Goal: Information Seeking & Learning: Compare options

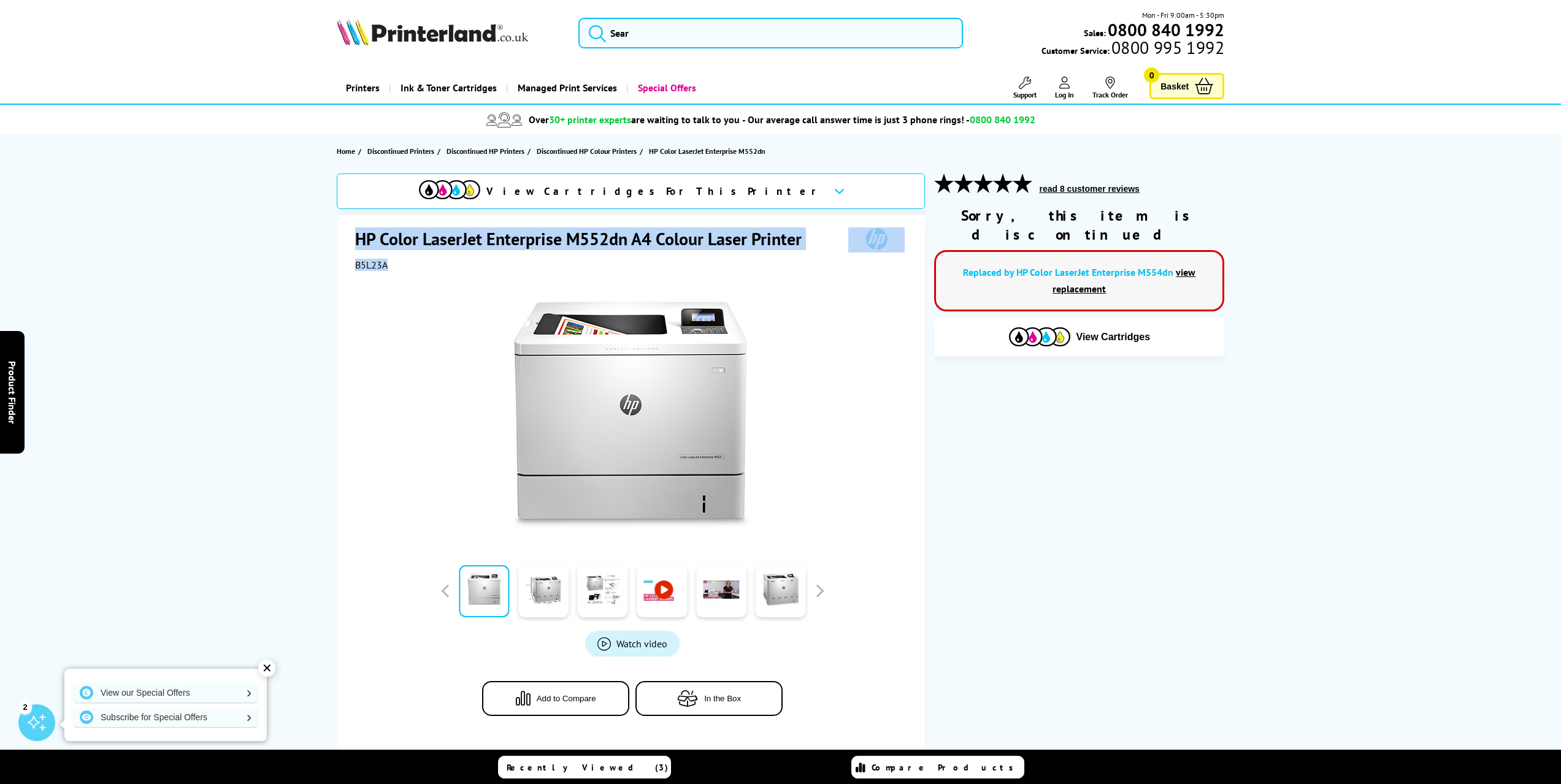
drag, startPoint x: 355, startPoint y: 232, endPoint x: 431, endPoint y: 270, distance: 85.0
click at [431, 270] on div "HP Color LaserJet Enterprise M552dn A4 Colour Laser Printer B5L23A" at bounding box center [632, 249] width 555 height 44
click at [403, 267] on div "B5L23A" at bounding box center [632, 265] width 555 height 12
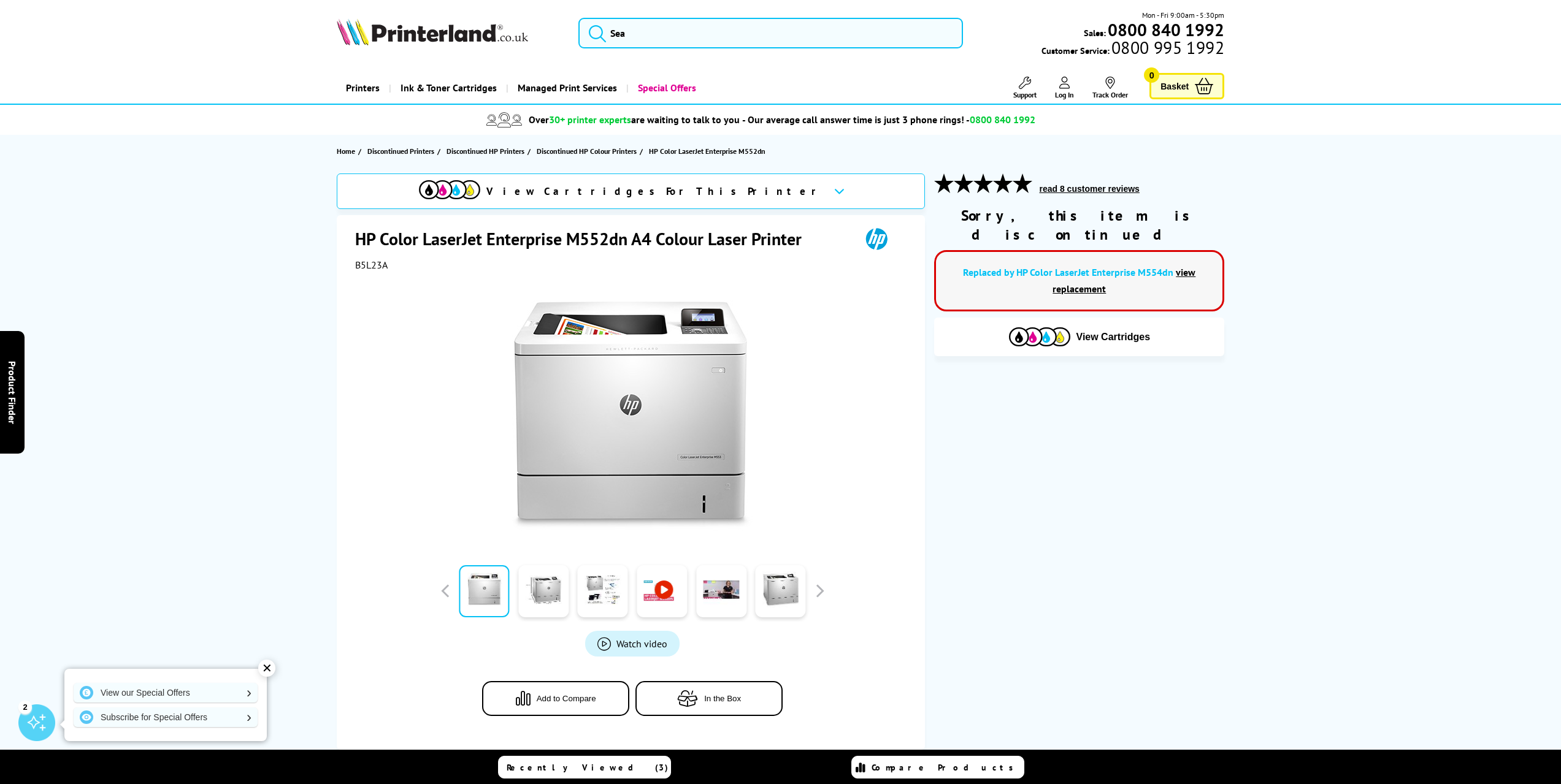
drag, startPoint x: 243, startPoint y: 409, endPoint x: 246, endPoint y: 417, distance: 8.5
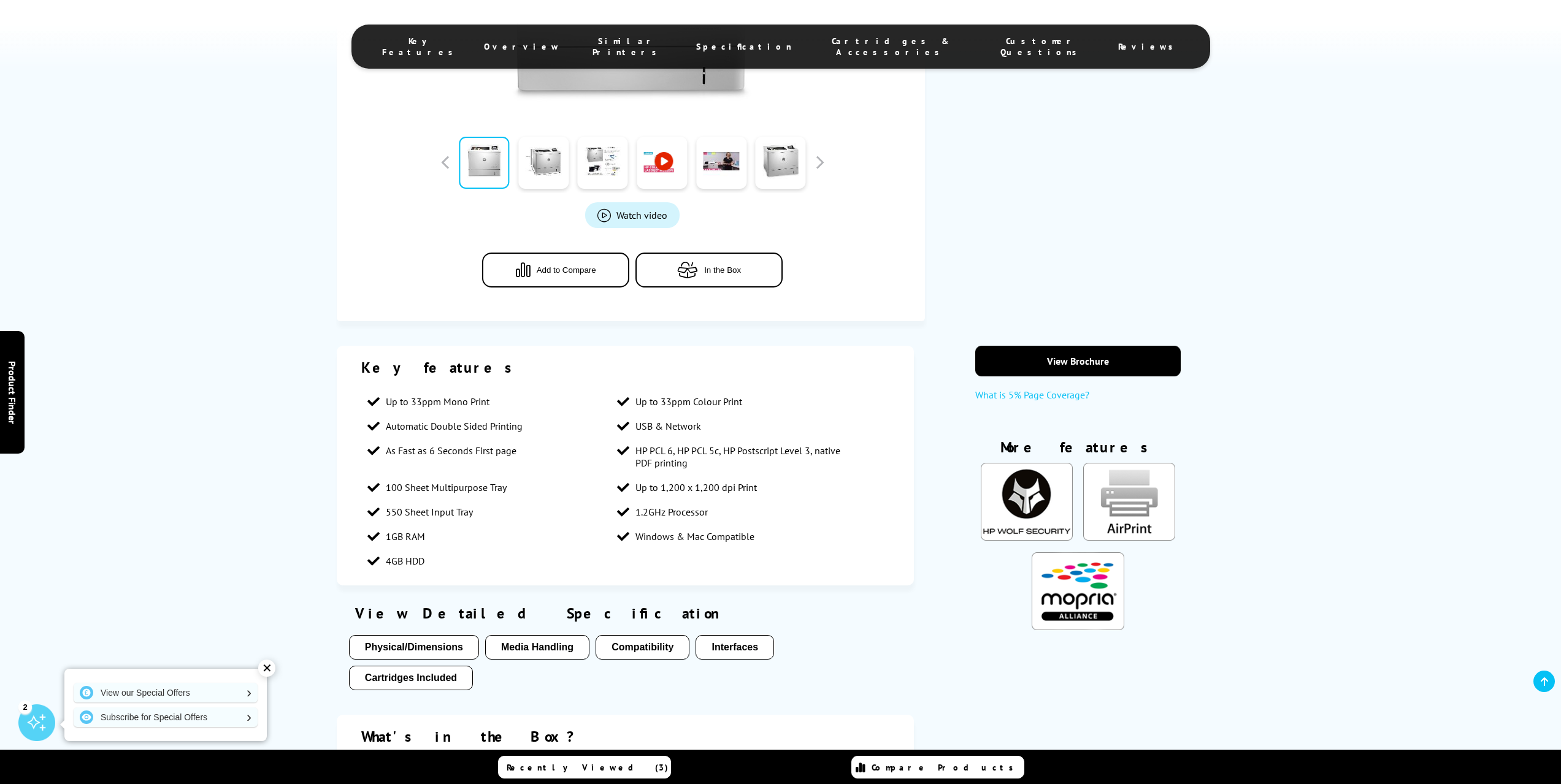
scroll to position [429, 0]
click at [207, 433] on div "Key features Up to 33ppm Mono Print Up to 33ppm Colour Print Automatic Double S…" at bounding box center [780, 613] width 1561 height 535
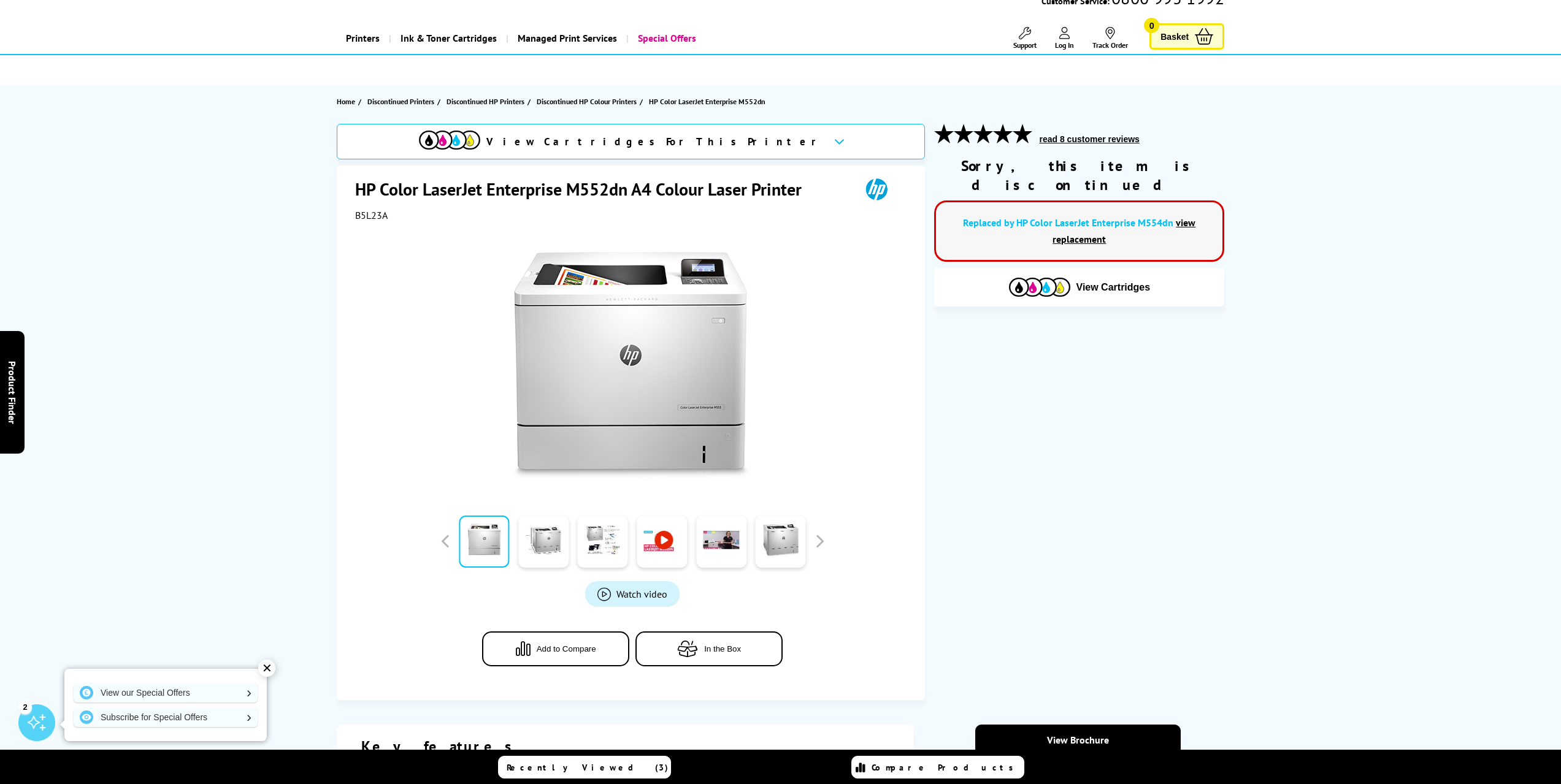
scroll to position [0, 0]
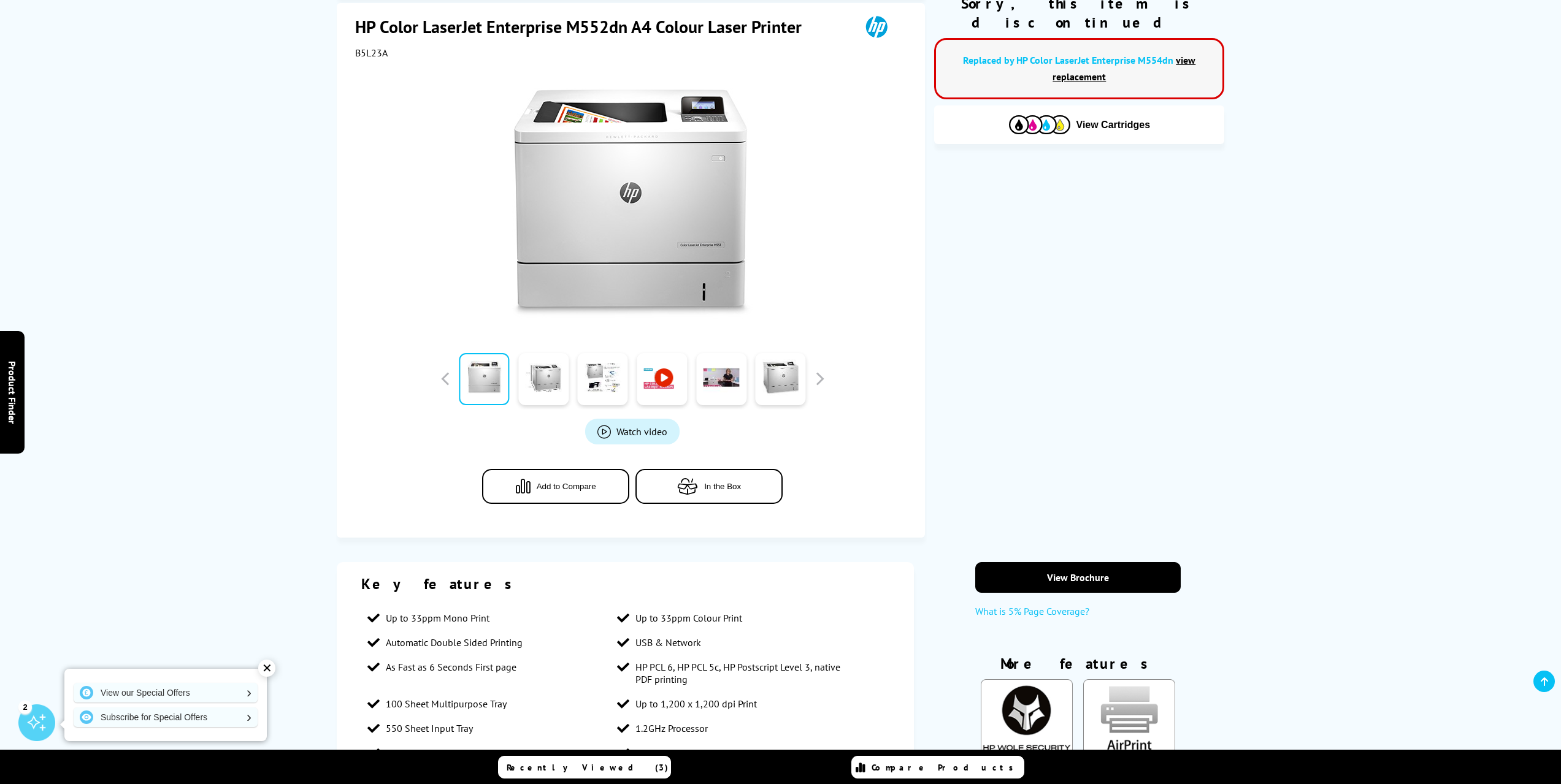
scroll to position [245, 0]
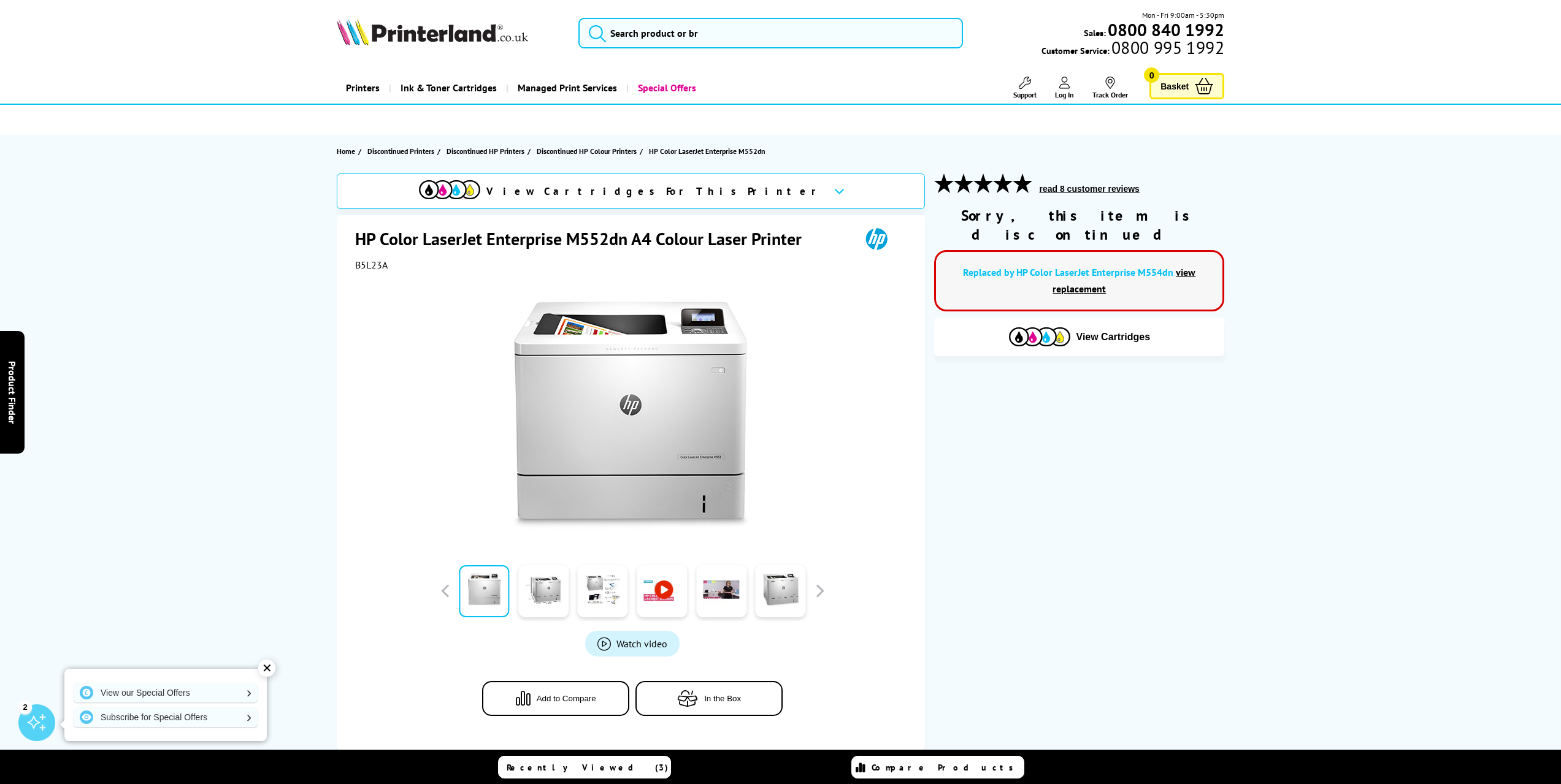
drag, startPoint x: 982, startPoint y: 214, endPoint x: 1213, endPoint y: 215, distance: 231.0
click at [1213, 215] on div "Sorry, this item is discontinued" at bounding box center [1079, 225] width 290 height 38
click at [1213, 216] on div "Sorry, this item is discontinued" at bounding box center [1079, 225] width 290 height 38
click at [1187, 266] on link "view replacement" at bounding box center [1124, 280] width 143 height 29
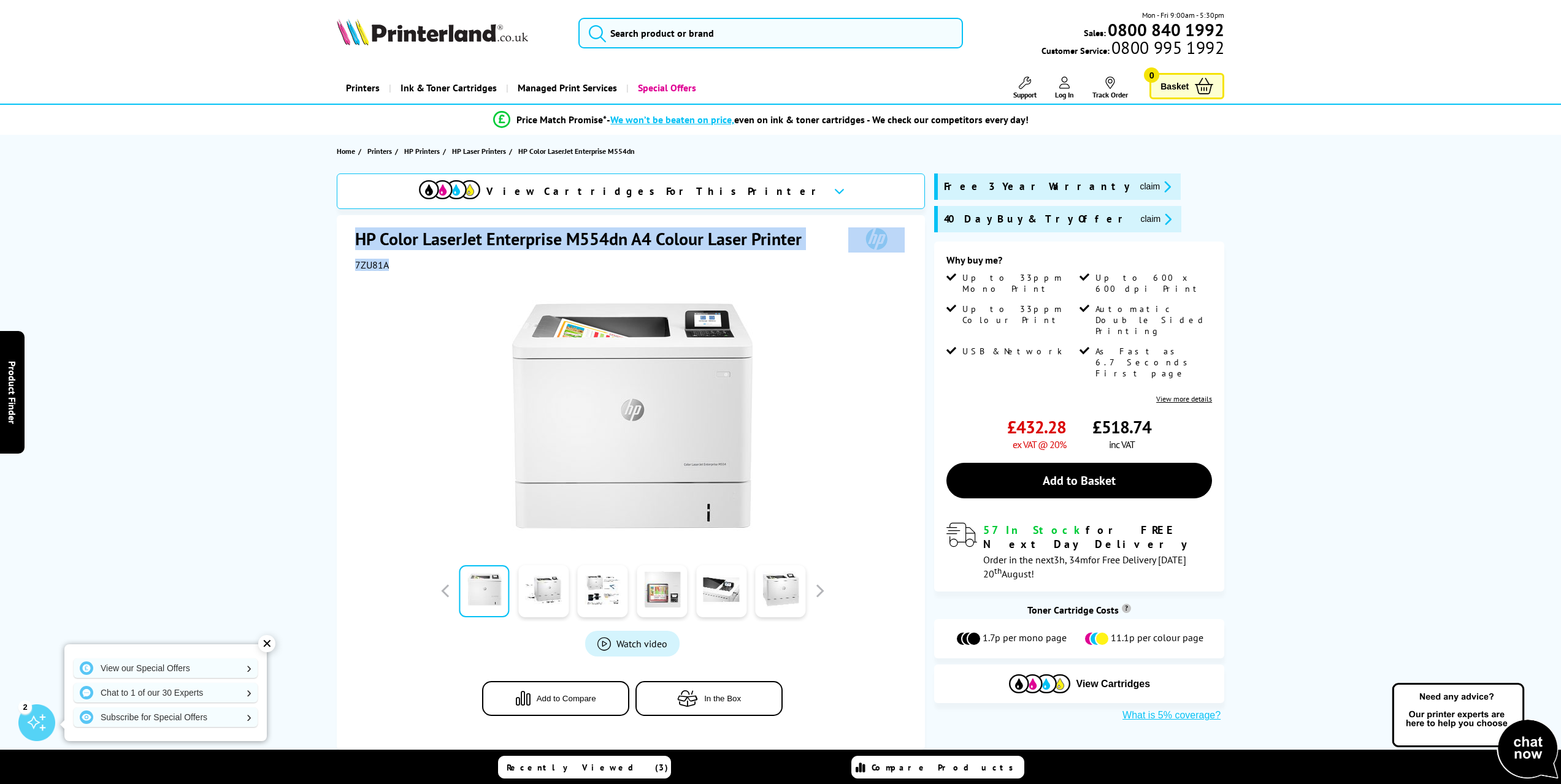
drag, startPoint x: 356, startPoint y: 238, endPoint x: 392, endPoint y: 269, distance: 47.5
click at [392, 269] on div "HP Color LaserJet Enterprise M554dn A4 Colour Laser Printer 7ZU81A" at bounding box center [632, 249] width 555 height 44
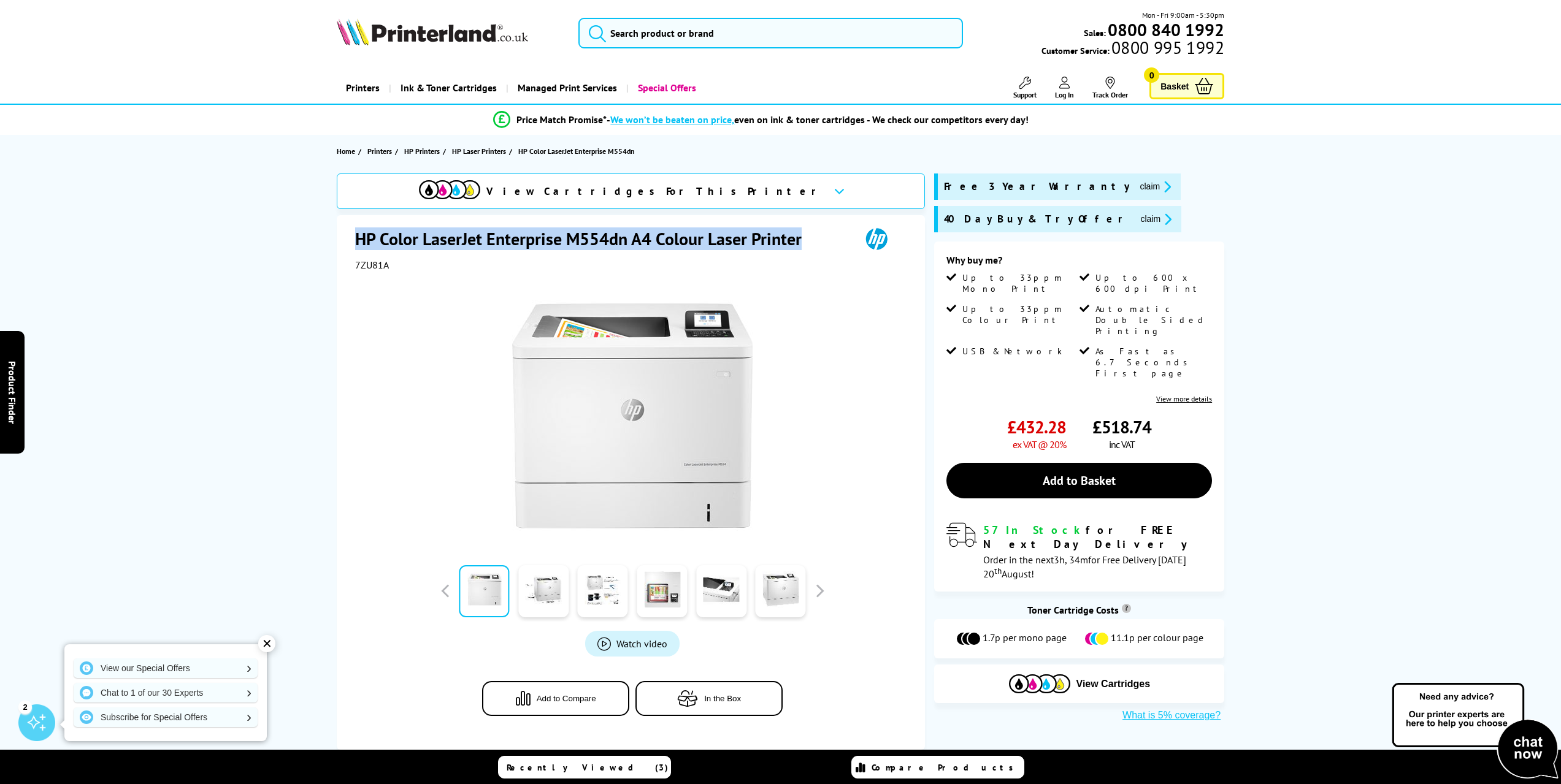
drag, startPoint x: 352, startPoint y: 238, endPoint x: 803, endPoint y: 234, distance: 451.0
click at [803, 234] on div "HP Color LaserJet Enterprise M554dn A4 Colour Laser Printer 7ZU81A Watch video …" at bounding box center [631, 482] width 589 height 535
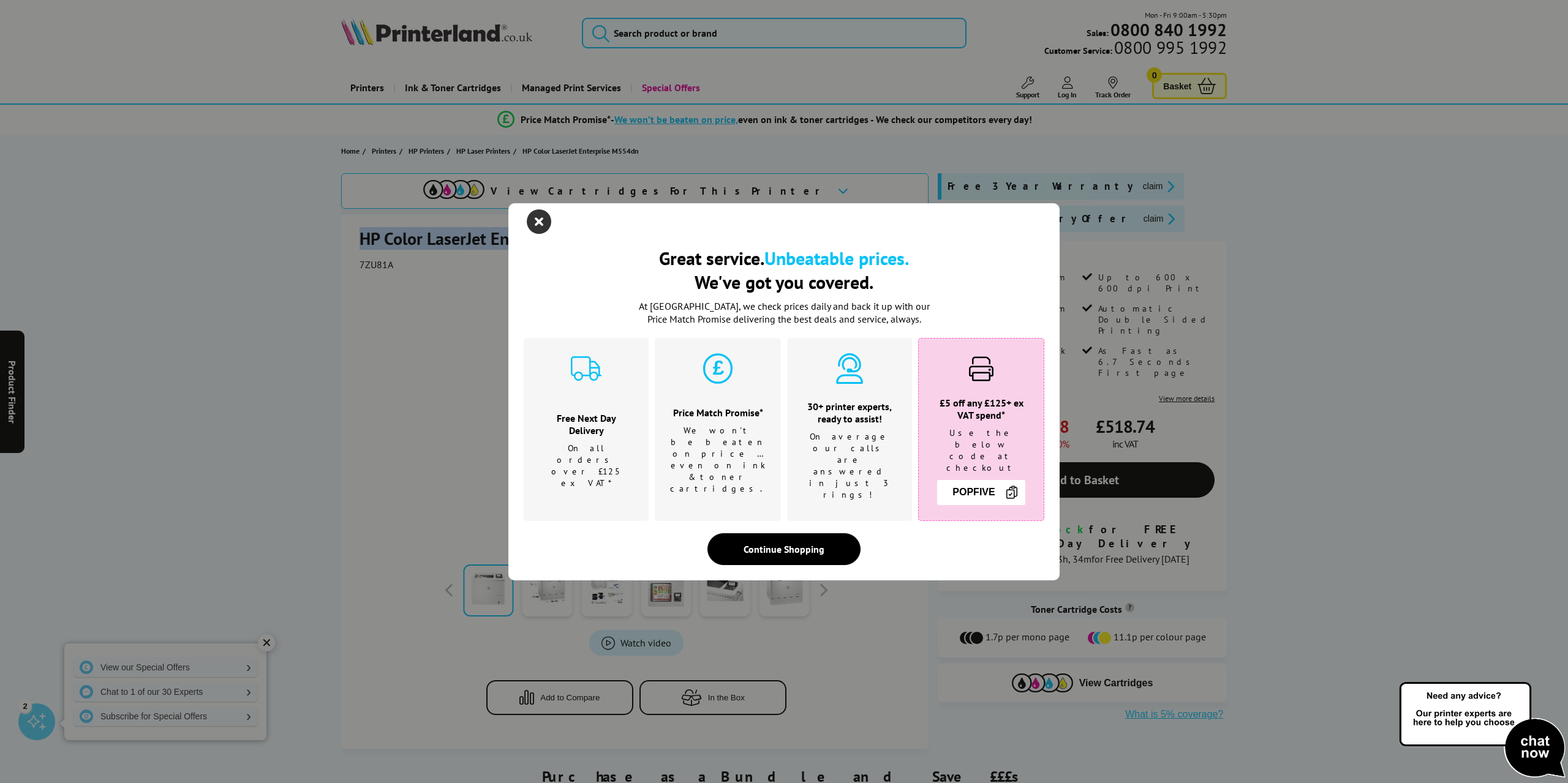
click at [542, 229] on icon "close modal" at bounding box center [539, 221] width 25 height 25
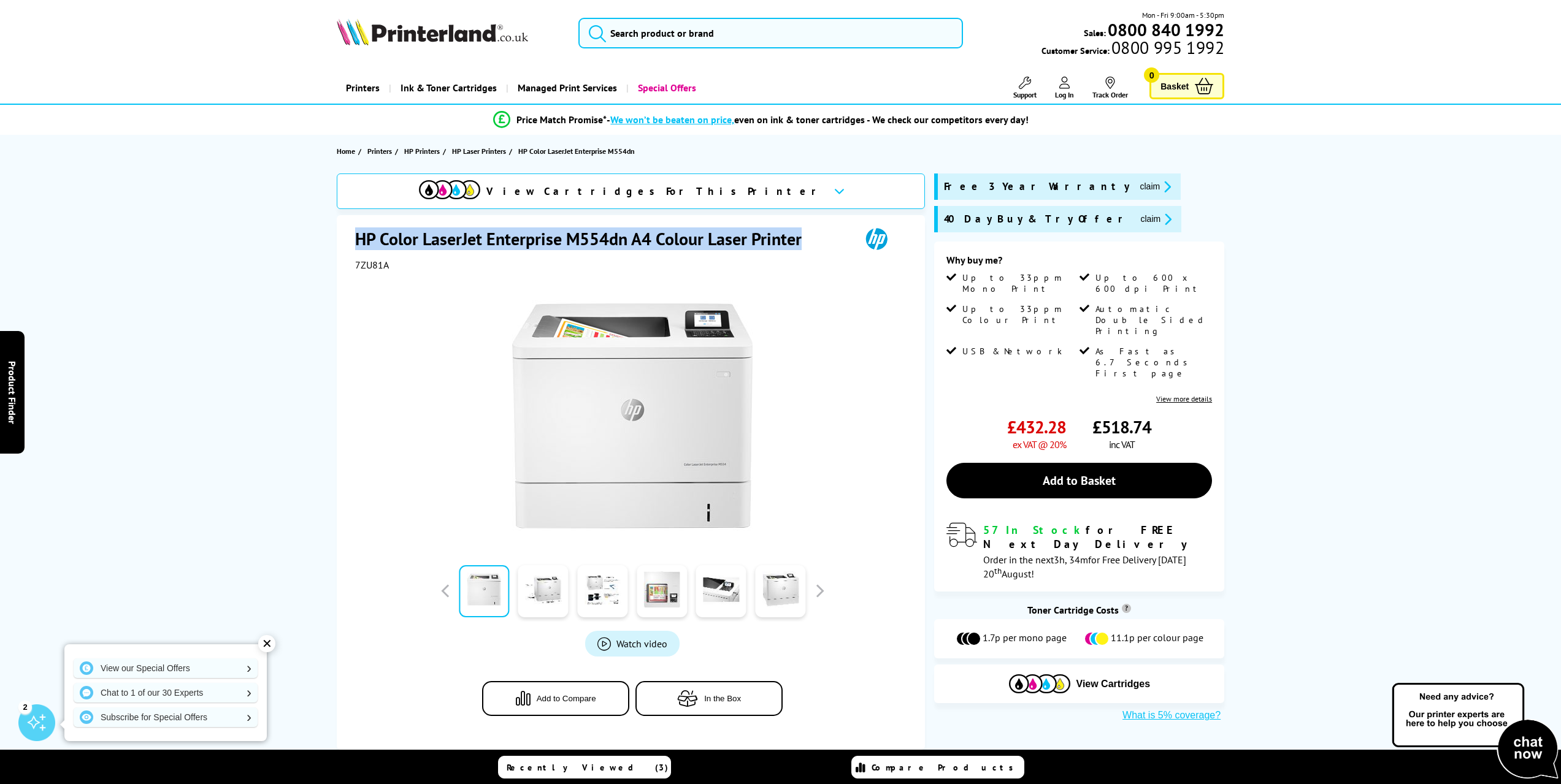
copy h1 "HP Color LaserJet Enterprise M554dn A4 Colour Laser Printer"
